Goal: Transaction & Acquisition: Purchase product/service

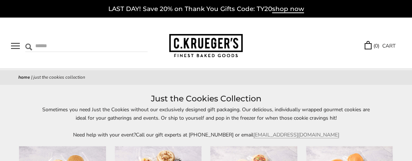
click at [28, 45] on img at bounding box center [28, 47] width 7 height 7
click at [43, 48] on input "Search" at bounding box center [65, 45] width 80 height 11
type input "**********"
click at [128, 40] on input "******" at bounding box center [138, 45] width 20 height 10
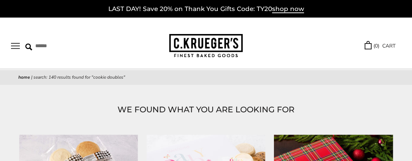
click at [14, 47] on button "Open navigation" at bounding box center [15, 46] width 9 height 6
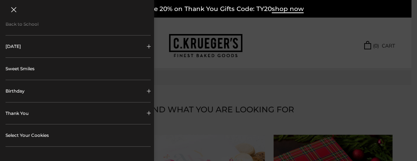
scroll to position [110, 0]
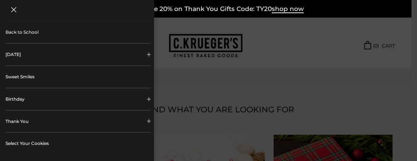
click at [42, 59] on button "[DATE]" at bounding box center [78, 55] width 145 height 22
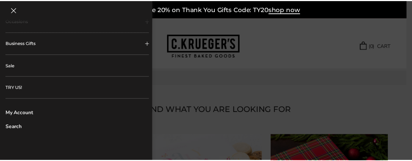
scroll to position [399, 0]
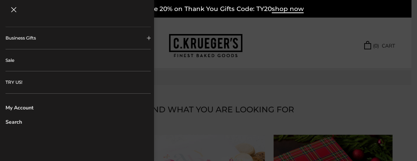
click at [283, 48] on div at bounding box center [208, 80] width 417 height 161
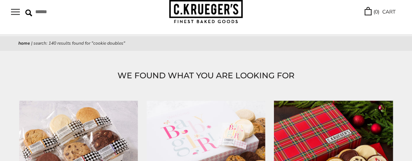
scroll to position [0, 0]
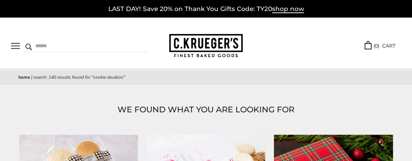
click at [47, 47] on input "Search" at bounding box center [65, 45] width 80 height 11
type input "*********"
click at [128, 40] on input "******" at bounding box center [138, 45] width 20 height 10
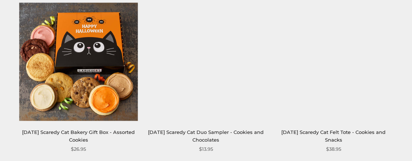
scroll to position [1284, 0]
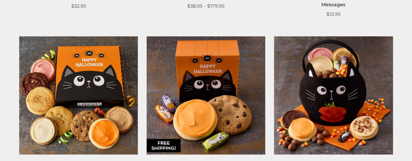
click at [203, 92] on img at bounding box center [205, 95] width 119 height 119
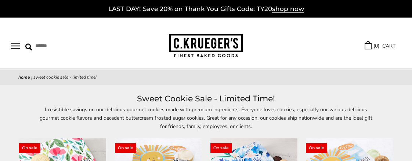
click at [211, 48] on img at bounding box center [205, 46] width 73 height 24
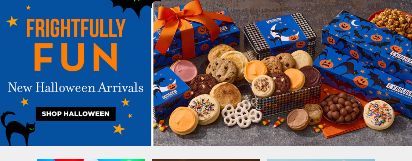
scroll to position [110, 0]
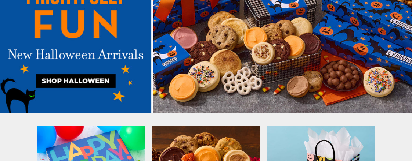
click at [80, 82] on img at bounding box center [206, 36] width 412 height 155
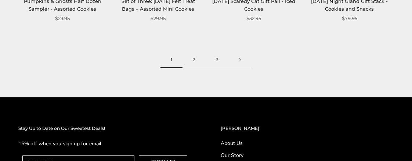
scroll to position [917, 0]
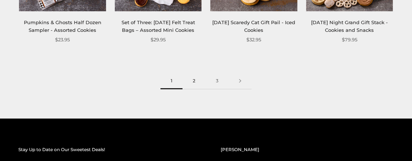
click at [192, 83] on link "2" at bounding box center [193, 81] width 23 height 17
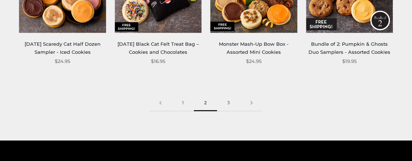
scroll to position [881, 0]
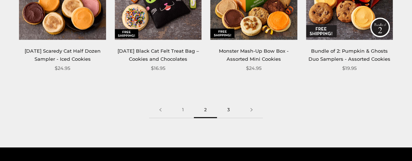
click at [224, 110] on link "3" at bounding box center [228, 110] width 23 height 17
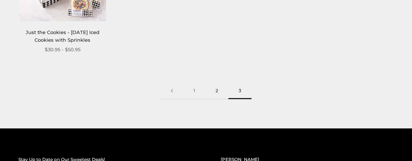
scroll to position [624, 0]
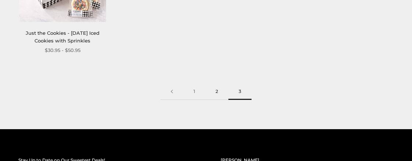
click at [216, 90] on link "2" at bounding box center [216, 92] width 23 height 17
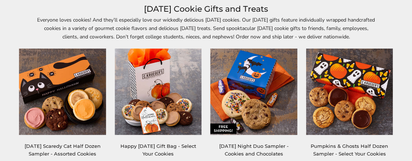
scroll to position [110, 0]
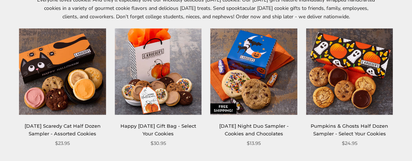
click at [254, 58] on img at bounding box center [253, 71] width 87 height 87
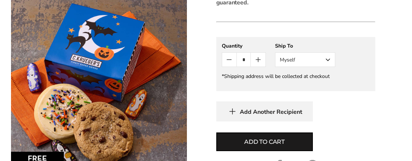
scroll to position [367, 0]
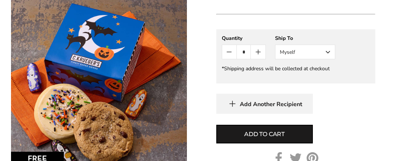
click at [326, 53] on button "Myself" at bounding box center [305, 52] width 60 height 15
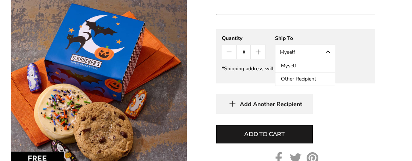
click at [307, 77] on button "Other Recipient" at bounding box center [304, 79] width 59 height 13
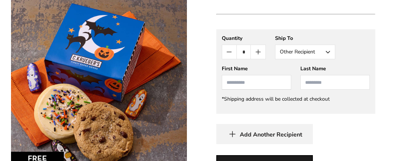
click at [225, 80] on input "First Name" at bounding box center [256, 82] width 69 height 15
type input "*****"
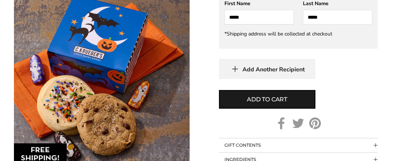
scroll to position [440, 0]
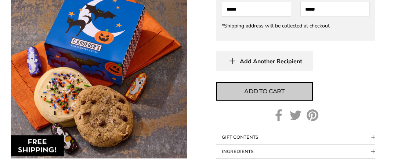
type input "*****"
click at [263, 91] on span "Add to cart" at bounding box center [264, 91] width 40 height 9
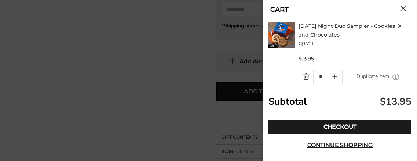
scroll to position [20, 0]
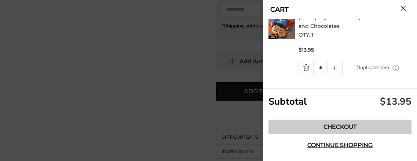
click at [346, 125] on link "Checkout" at bounding box center [340, 127] width 143 height 15
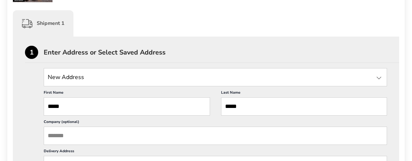
scroll to position [183, 0]
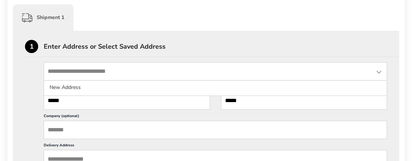
click at [75, 70] on input "State" at bounding box center [215, 71] width 343 height 18
click at [61, 99] on input "*****" at bounding box center [127, 101] width 166 height 18
click at [98, 70] on input "State" at bounding box center [215, 71] width 343 height 18
click at [127, 66] on input "State" at bounding box center [215, 71] width 343 height 18
click at [123, 105] on input "*****" at bounding box center [127, 101] width 166 height 18
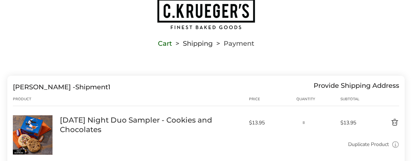
scroll to position [0, 0]
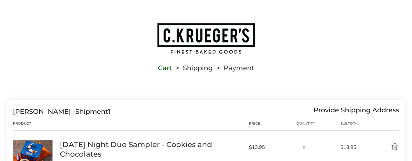
click at [194, 38] on img "Go to home page" at bounding box center [205, 38] width 99 height 32
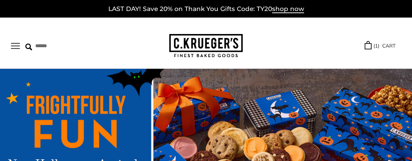
click at [16, 47] on button "Open navigation" at bounding box center [15, 46] width 9 height 6
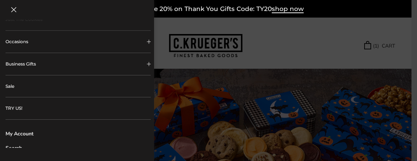
scroll to position [285, 0]
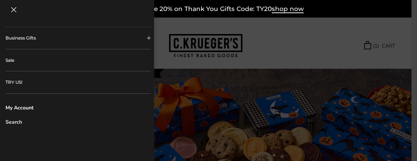
click at [23, 107] on link "My Account" at bounding box center [78, 108] width 145 height 8
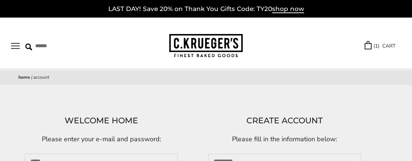
scroll to position [73, 0]
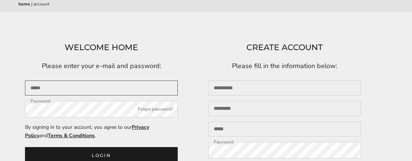
click at [56, 87] on input "Email" at bounding box center [101, 88] width 153 height 15
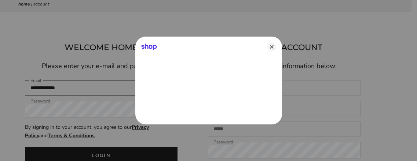
type input "**********"
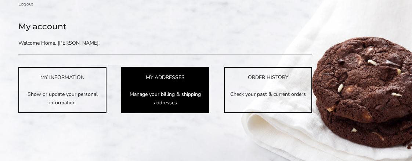
scroll to position [90, 0]
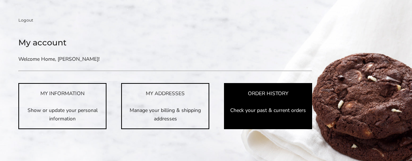
click at [263, 109] on p "Check your past & current orders" at bounding box center [268, 110] width 87 height 8
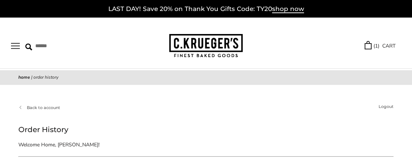
click at [383, 48] on link "( 1 ) CART" at bounding box center [379, 46] width 31 height 8
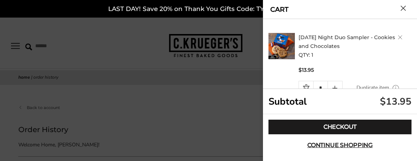
scroll to position [20, 0]
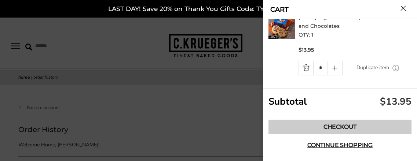
click at [340, 127] on link "Checkout" at bounding box center [340, 127] width 143 height 15
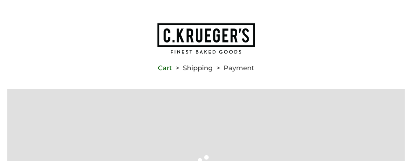
type input "**********"
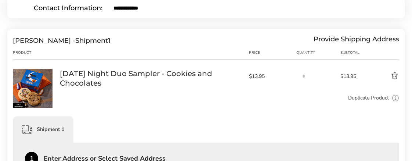
scroll to position [183, 0]
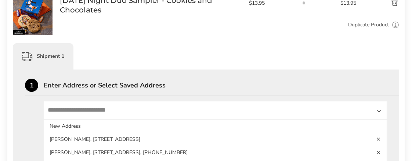
click at [93, 110] on input "State" at bounding box center [215, 110] width 343 height 18
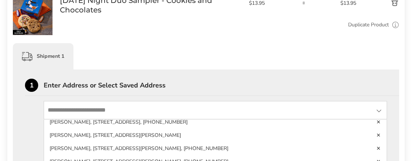
scroll to position [37, 0]
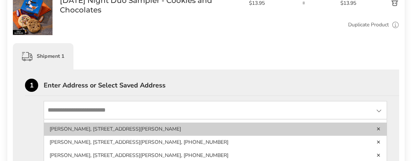
click at [108, 131] on li "Grace Chuha, 7535 JEREMY AVE, MENTOR, OH, 44060-3942, United States" at bounding box center [215, 129] width 342 height 13
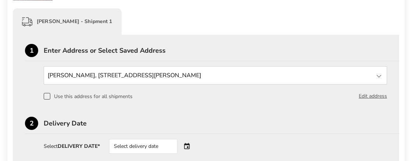
scroll to position [257, 0]
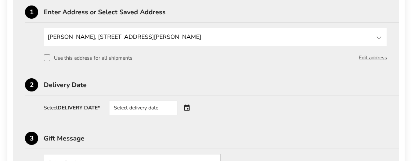
click at [141, 107] on div "Select delivery date" at bounding box center [143, 108] width 68 height 15
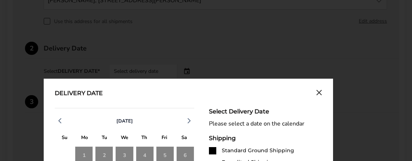
scroll to position [330, 0]
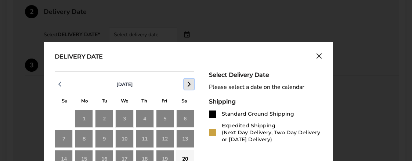
click at [187, 87] on icon "button" at bounding box center [189, 84] width 9 height 9
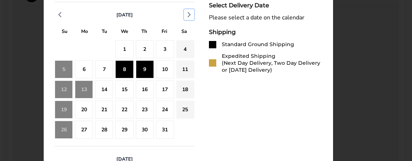
scroll to position [404, 0]
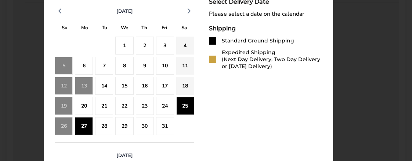
click at [84, 127] on div "27" at bounding box center [84, 126] width 18 height 18
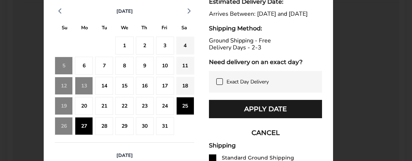
click at [105, 129] on div "28" at bounding box center [104, 126] width 18 height 18
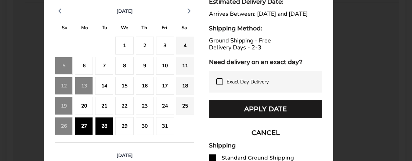
click at [84, 131] on div "27" at bounding box center [84, 126] width 18 height 18
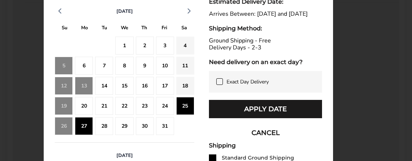
click at [182, 107] on div "25" at bounding box center [185, 106] width 18 height 18
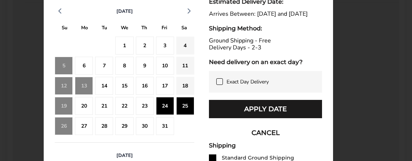
click at [85, 129] on div "27" at bounding box center [84, 126] width 18 height 18
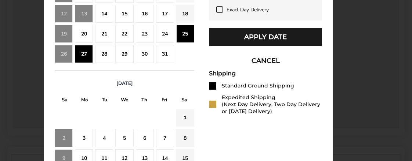
scroll to position [477, 0]
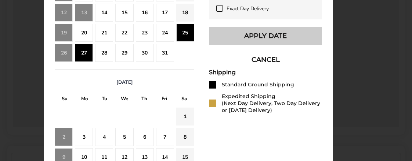
click at [260, 44] on button "Apply Date" at bounding box center [265, 36] width 113 height 18
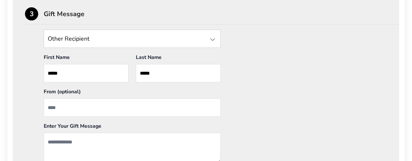
scroll to position [404, 0]
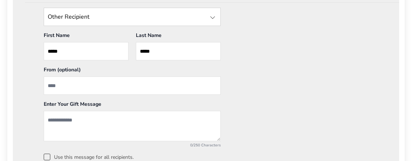
click at [65, 88] on input "From" at bounding box center [132, 86] width 177 height 18
type input "**********"
click at [47, 120] on textarea "Add a message" at bounding box center [132, 126] width 177 height 30
type textarea "*"
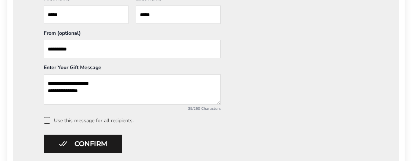
scroll to position [477, 0]
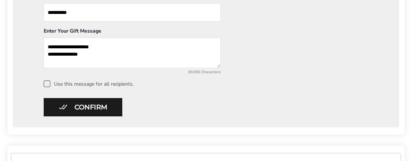
type textarea "**********"
click at [46, 82] on span at bounding box center [47, 84] width 7 height 7
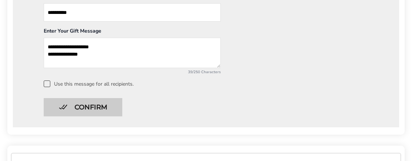
click at [105, 105] on button "Confirm" at bounding box center [83, 107] width 79 height 18
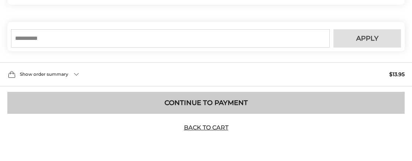
scroll to position [272, 0]
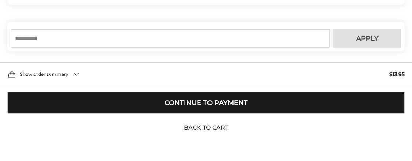
click at [197, 106] on button "Continue to Payment" at bounding box center [205, 103] width 397 height 22
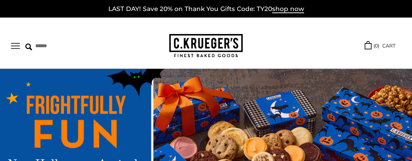
click at [14, 49] on button "Open navigation" at bounding box center [15, 46] width 9 height 6
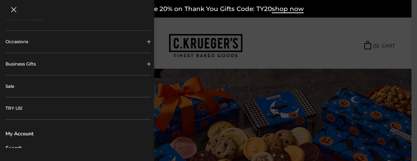
scroll to position [285, 0]
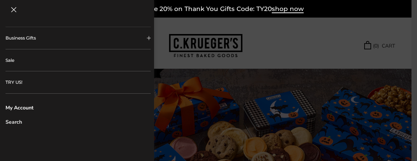
click at [33, 106] on link "My Account" at bounding box center [78, 108] width 145 height 8
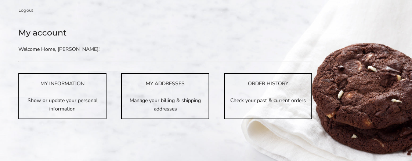
scroll to position [73, 0]
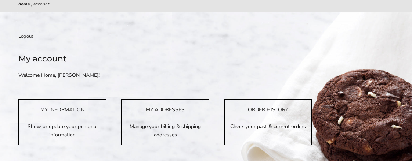
click at [21, 37] on link "Logout" at bounding box center [25, 36] width 15 height 7
